Goal: Information Seeking & Learning: Learn about a topic

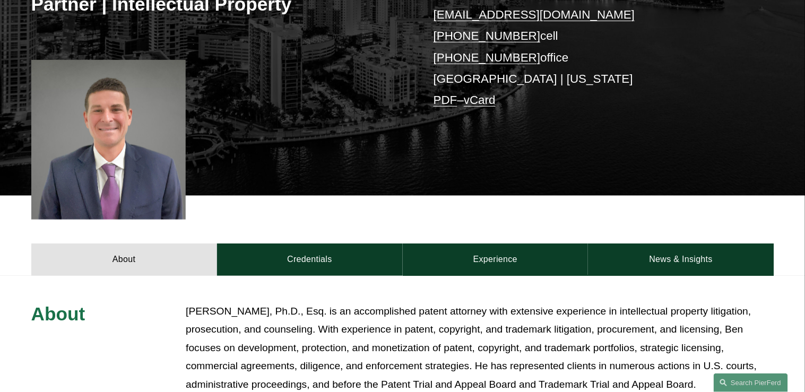
scroll to position [340, 0]
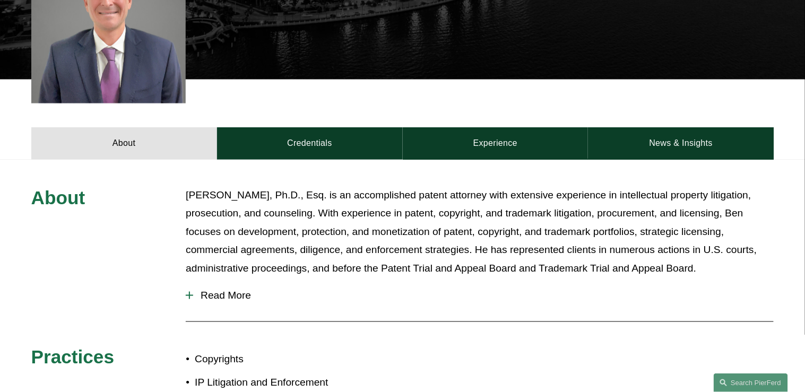
click at [220, 293] on span "Read More" at bounding box center [483, 296] width 581 height 12
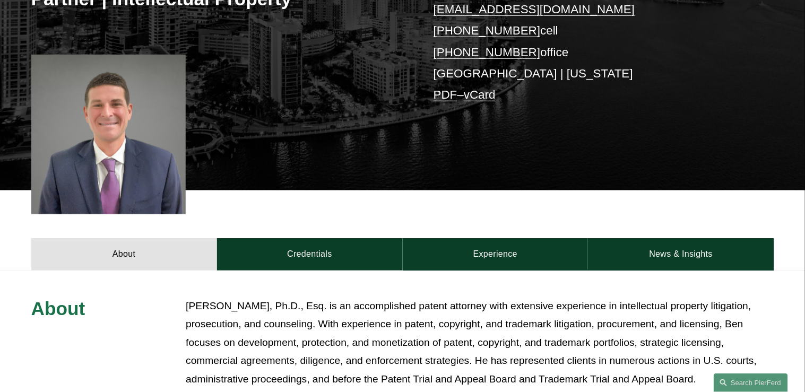
scroll to position [212, 0]
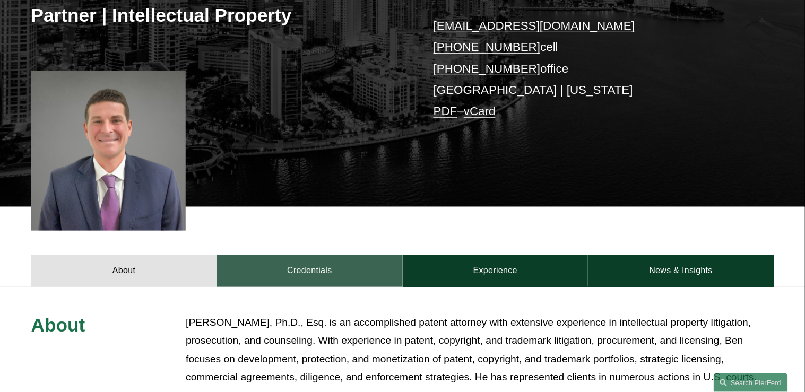
click at [308, 261] on link "Credentials" at bounding box center [310, 271] width 186 height 32
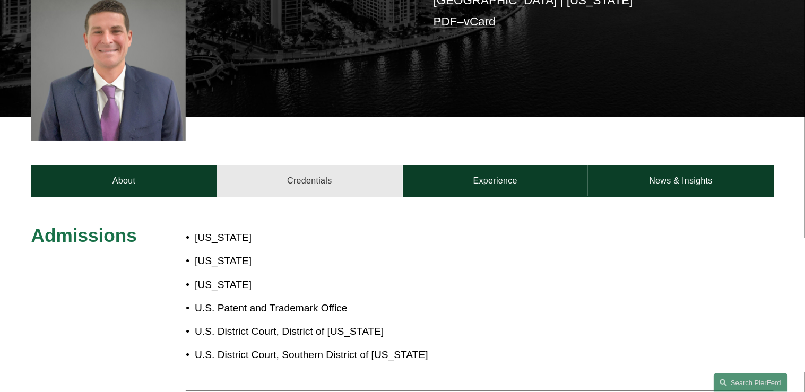
scroll to position [382, 0]
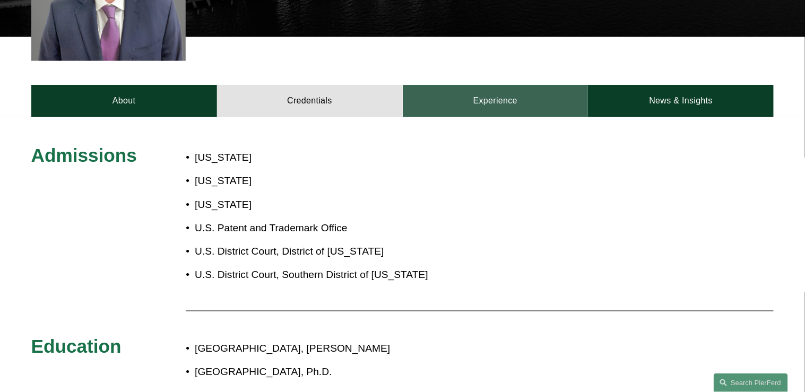
click at [479, 104] on link "Experience" at bounding box center [496, 101] width 186 height 32
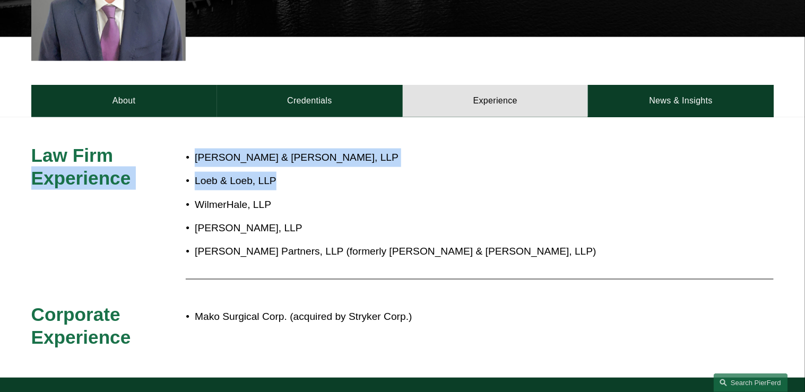
drag, startPoint x: 183, startPoint y: 118, endPoint x: 321, endPoint y: 172, distance: 148.1
click at [321, 172] on div "Law Firm Experience [PERSON_NAME] & [PERSON_NAME], [PERSON_NAME] & [PERSON_NAME…" at bounding box center [402, 247] width 805 height 261
drag, startPoint x: 321, startPoint y: 172, endPoint x: 350, endPoint y: 187, distance: 33.7
click at [350, 187] on p "Loeb & Loeb, LLP" at bounding box center [438, 181] width 486 height 19
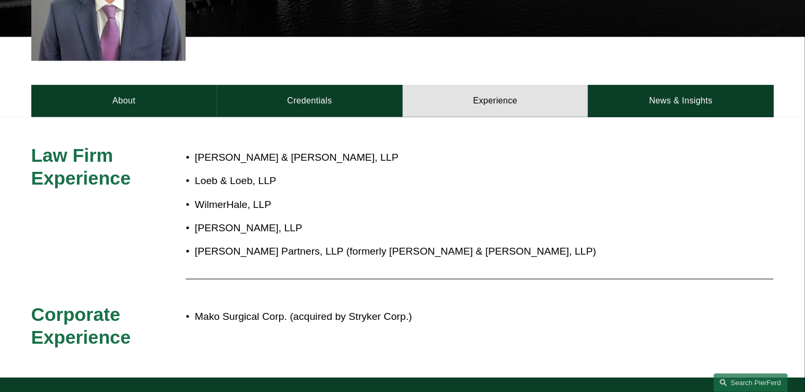
click at [312, 247] on p "[PERSON_NAME] Partners, LLP (formerly [PERSON_NAME] & [PERSON_NAME], LLP)" at bounding box center [438, 252] width 486 height 19
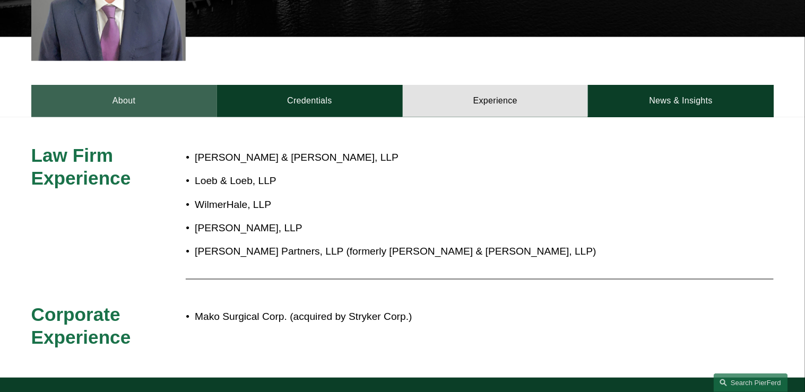
click at [125, 110] on link "About" at bounding box center [124, 101] width 186 height 32
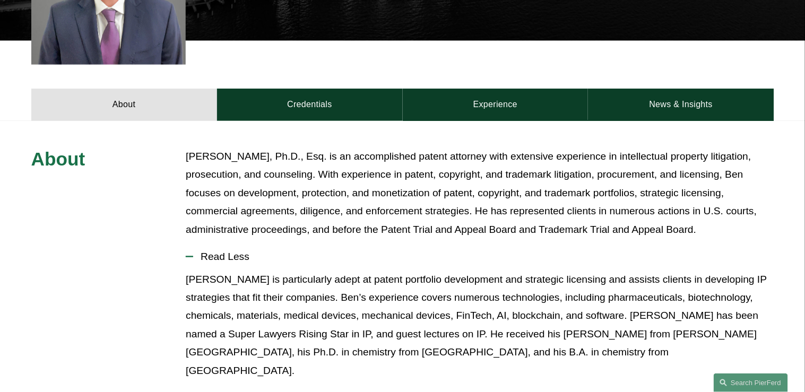
scroll to position [425, 0]
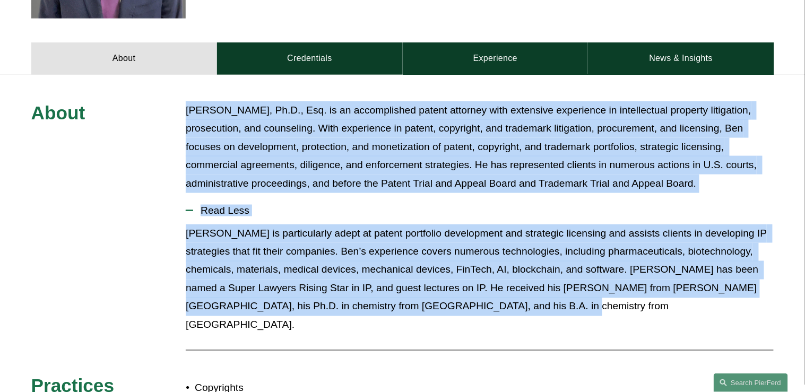
drag, startPoint x: 513, startPoint y: 305, endPoint x: 176, endPoint y: 104, distance: 392.7
click at [176, 104] on div "About [PERSON_NAME], Ph.D., Esq. is an accomplished patent attorney with extens…" at bounding box center [402, 325] width 805 height 449
drag, startPoint x: 176, startPoint y: 104, endPoint x: 239, endPoint y: 124, distance: 66.2
copy div "Loremips Dolo, Si.A., Con. ad el seddoeiusmod tempor incididu utla etdolorem al…"
